Goal: Task Accomplishment & Management: Complete application form

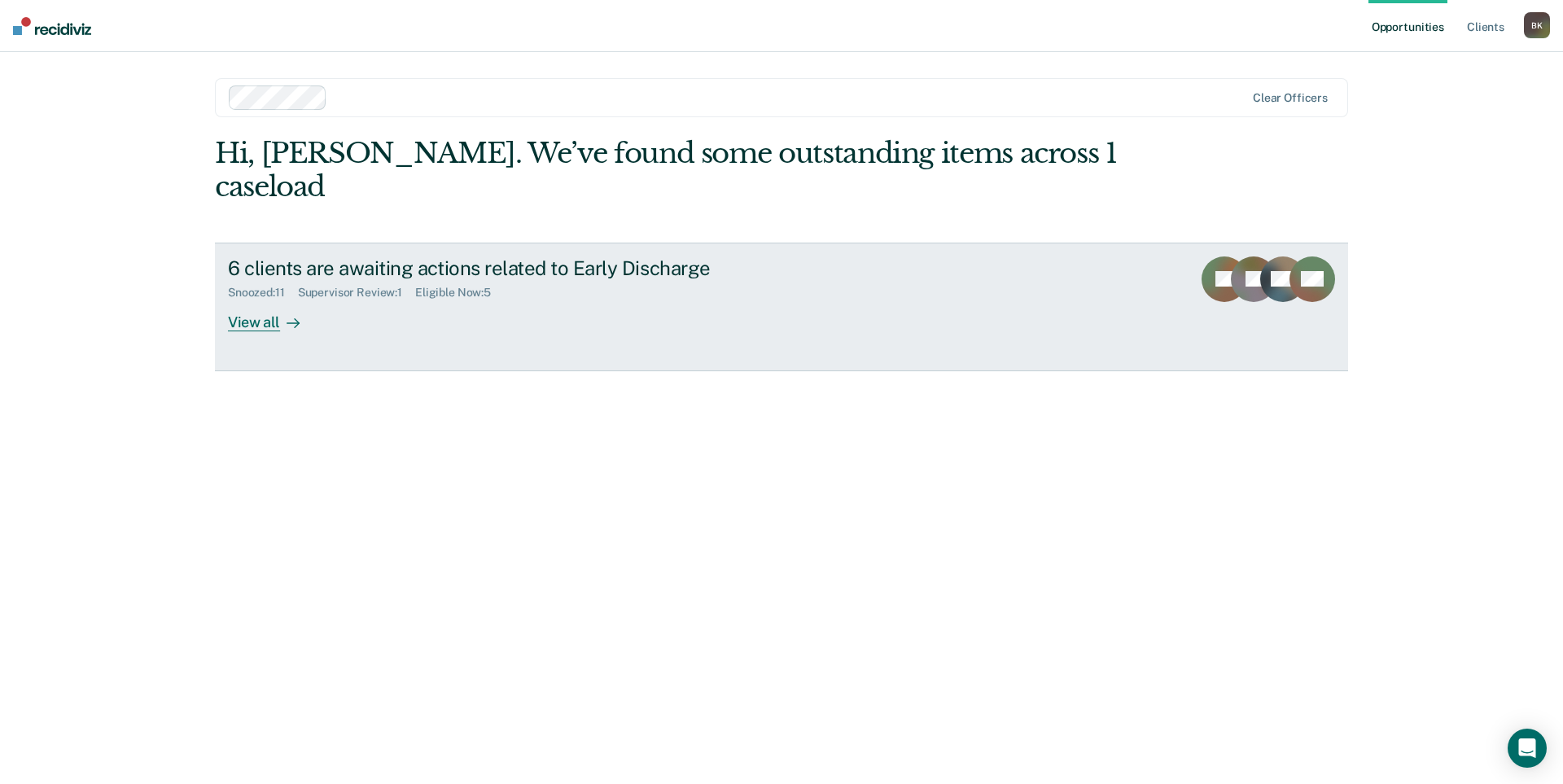
click at [389, 256] on div "6 clients are awaiting actions related to Early Discharge" at bounding box center [513, 268] width 571 height 24
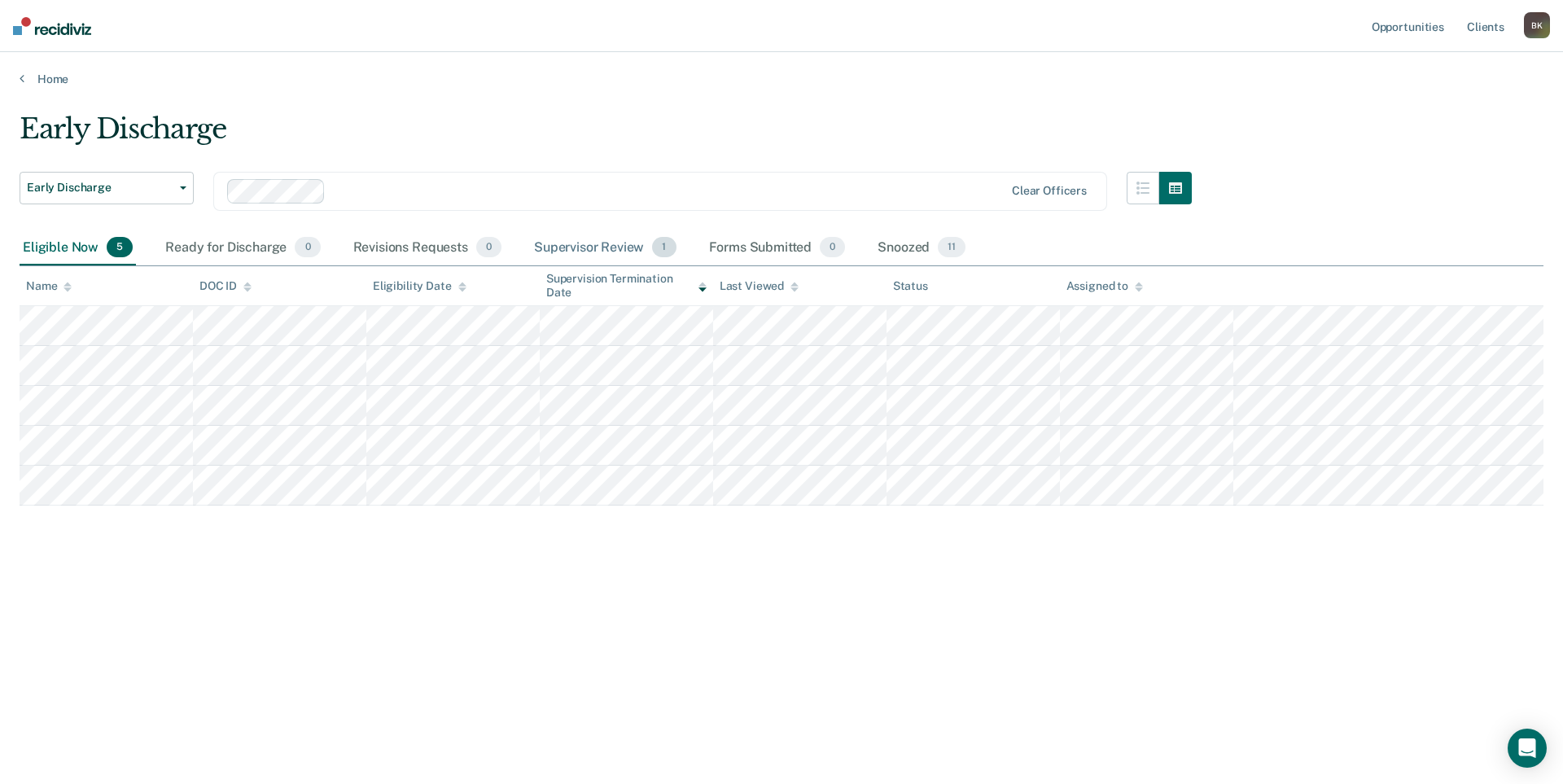
click at [603, 255] on div "Supervisor Review 1" at bounding box center [605, 248] width 149 height 36
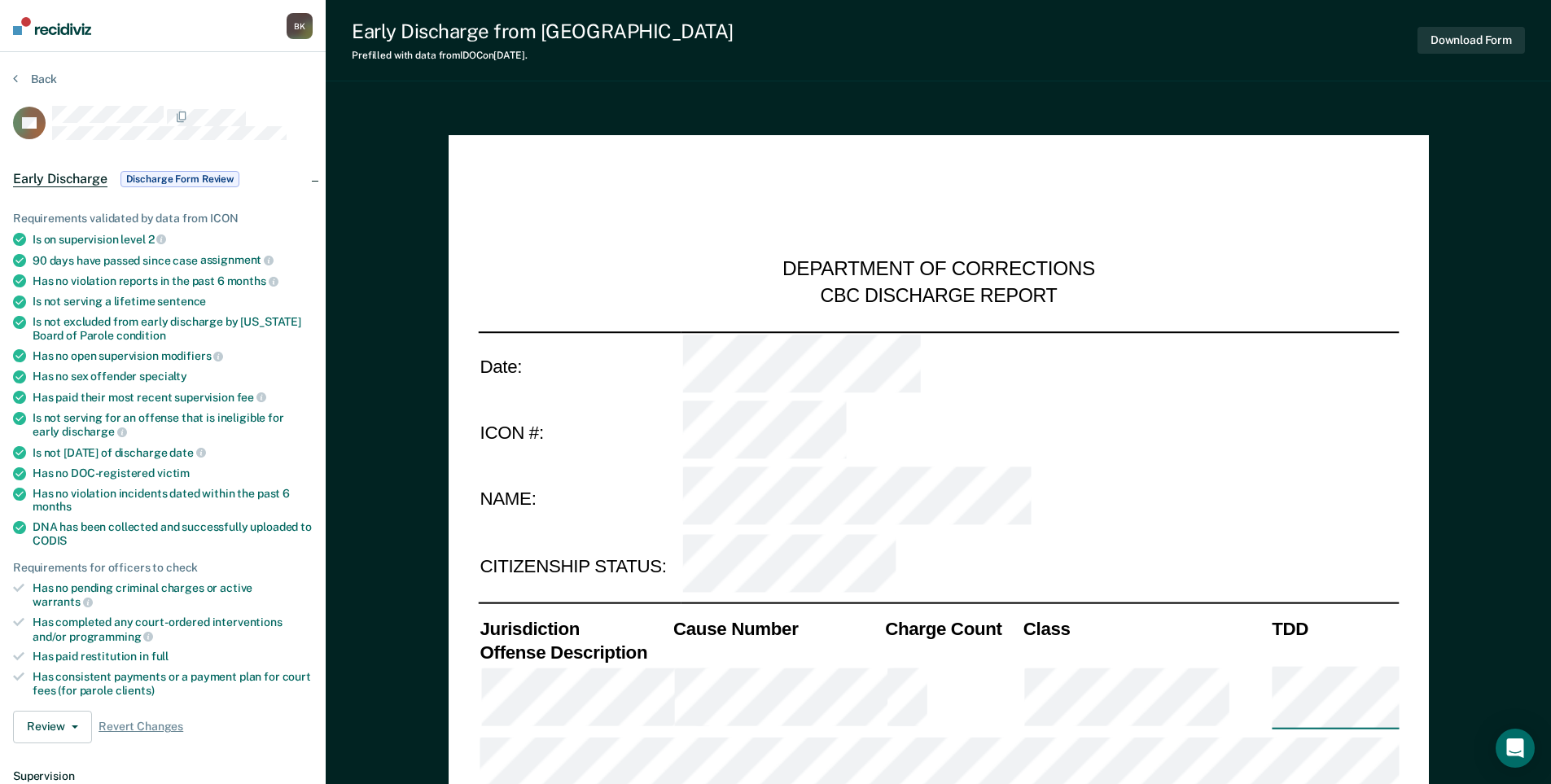
type textarea "x"
click at [46, 78] on button "Back" at bounding box center [35, 79] width 44 height 15
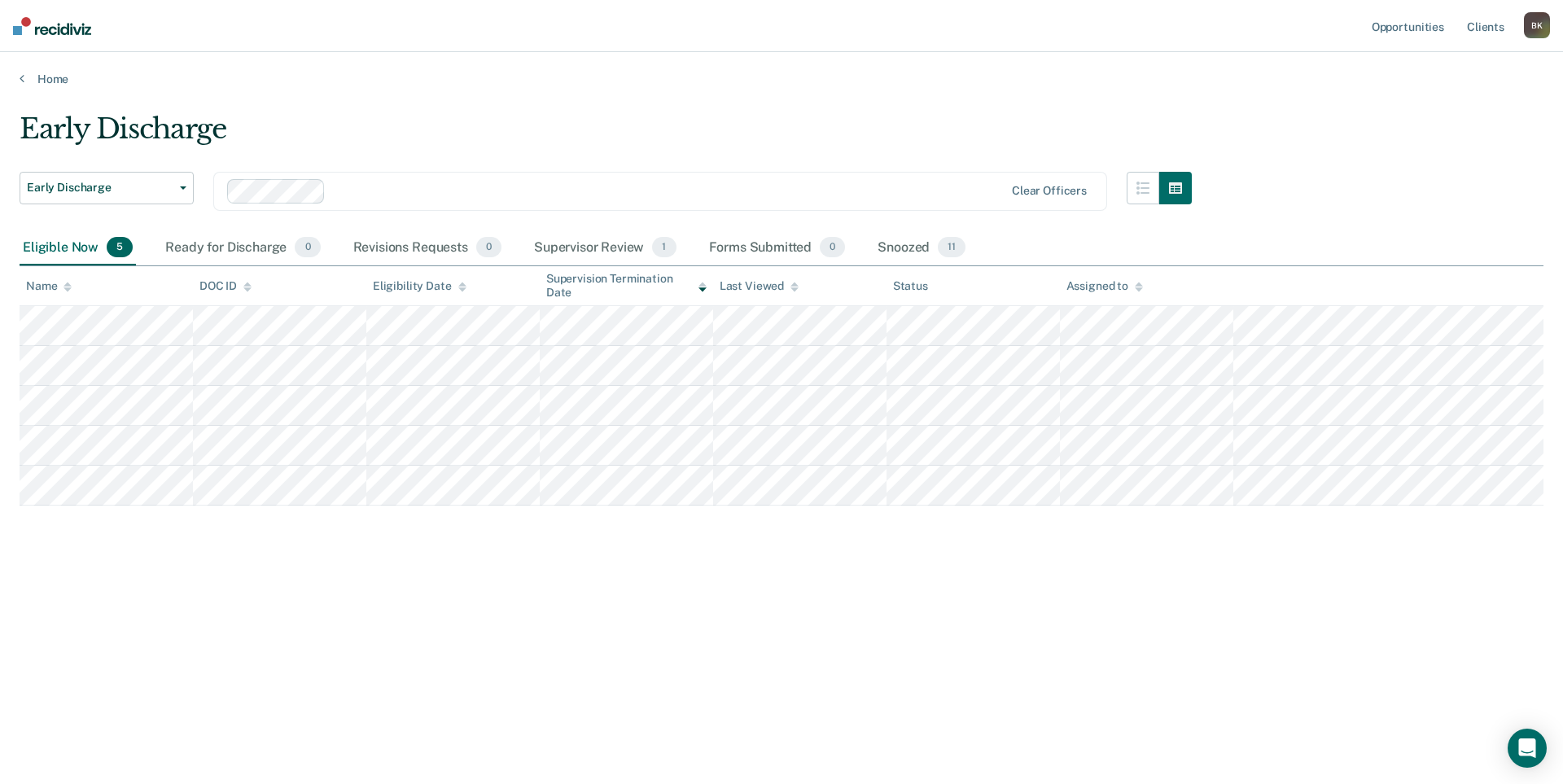
click at [64, 239] on div "Eligible Now 5" at bounding box center [78, 248] width 117 height 36
